Goal: Task Accomplishment & Management: Complete application form

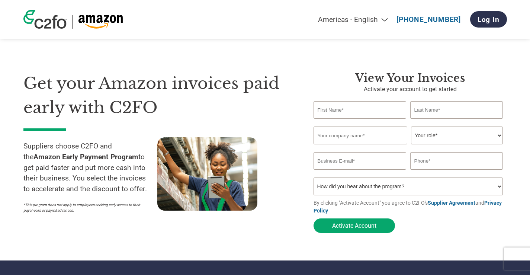
click at [382, 108] on input "text" at bounding box center [359, 109] width 93 height 17
type input "Asen"
type input "Karamihaylov"
type input "Bulsped Services"
click at [447, 136] on select "Your role* CFO Controller Credit Manager Finance Director Treasurer CEO Preside…" at bounding box center [457, 135] width 92 height 18
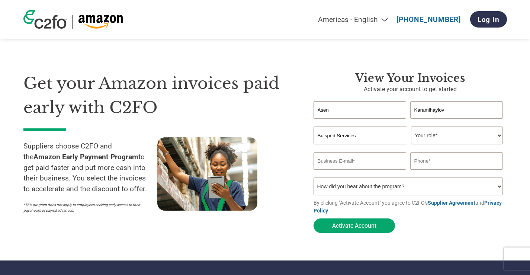
select select "OWNER_FOUNDER"
click at [411, 127] on select "Your role* CFO Controller Credit Manager Finance Director Treasurer CEO Preside…" at bounding box center [457, 135] width 92 height 18
click at [357, 162] on input "email" at bounding box center [359, 160] width 93 height 17
type input "[EMAIL_ADDRESS][DOMAIN_NAME]"
type input "[PHONE_NUMBER]"
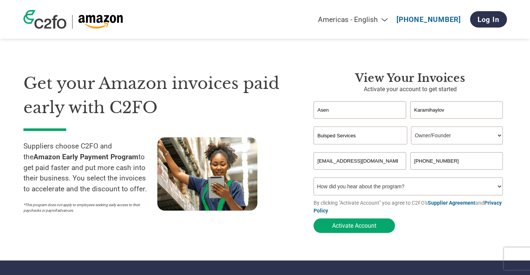
click at [385, 185] on select "How did you hear about the program? Received a letter Email Social Media Online…" at bounding box center [408, 186] width 190 height 18
select select "Email"
click at [313, 179] on select "How did you hear about the program? Received a letter Email Social Media Online…" at bounding box center [408, 186] width 190 height 18
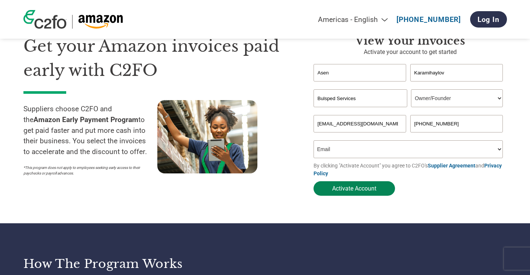
click at [357, 192] on button "Activate Account" at bounding box center [353, 188] width 81 height 14
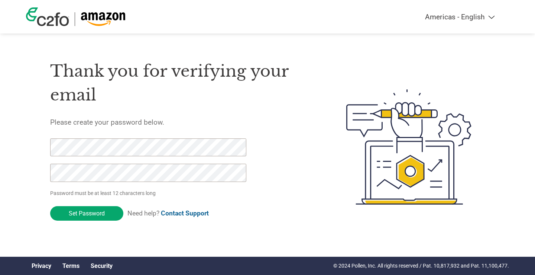
click at [50, 206] on input "Set Password" at bounding box center [86, 213] width 73 height 14
click at [14, 143] on div "Americas - English Américas - Español [GEOGRAPHIC_DATA] - Português Amériques -…" at bounding box center [267, 117] width 535 height 234
click input "Set Password" at bounding box center [86, 213] width 73 height 14
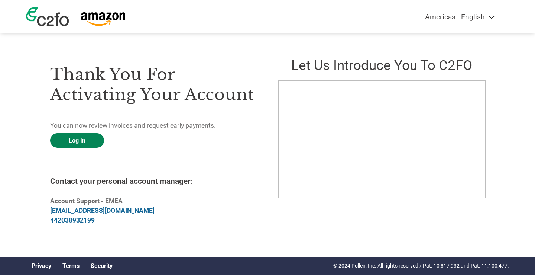
click at [90, 142] on link "Log In" at bounding box center [77, 140] width 54 height 14
